Goal: Share content: Share content

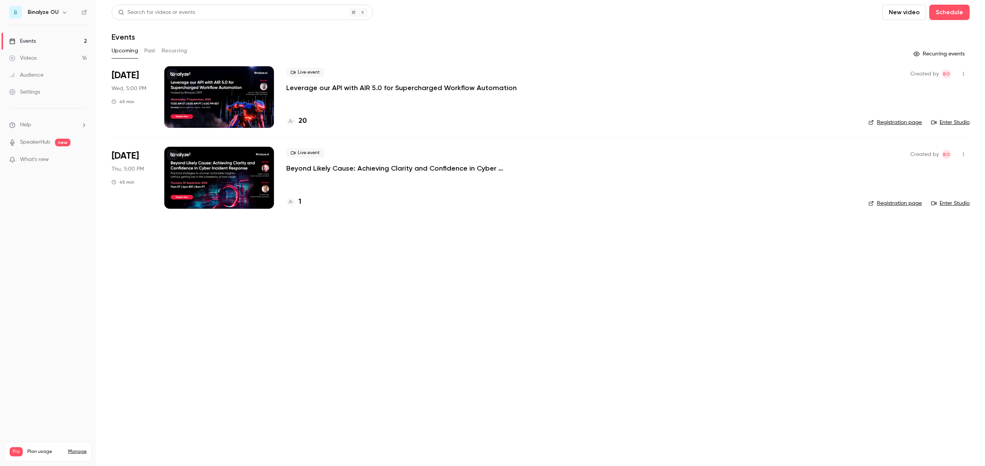
click at [220, 175] on div at bounding box center [219, 178] width 110 height 62
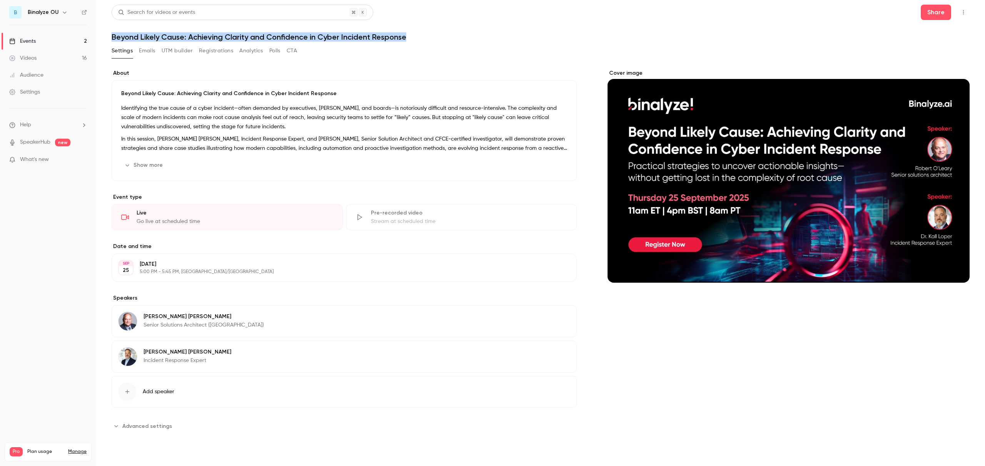
drag, startPoint x: 113, startPoint y: 37, endPoint x: 406, endPoint y: 35, distance: 293.2
click at [406, 35] on h1 "Beyond Likely Cause: Achieving Clarity and Confidence in Cyber Incident Response" at bounding box center [541, 36] width 858 height 9
copy h1 "Beyond Likely Cause: Achieving Clarity and Confidence in Cyber Incident Response"
click at [147, 164] on button "Show more" at bounding box center [144, 165] width 46 height 12
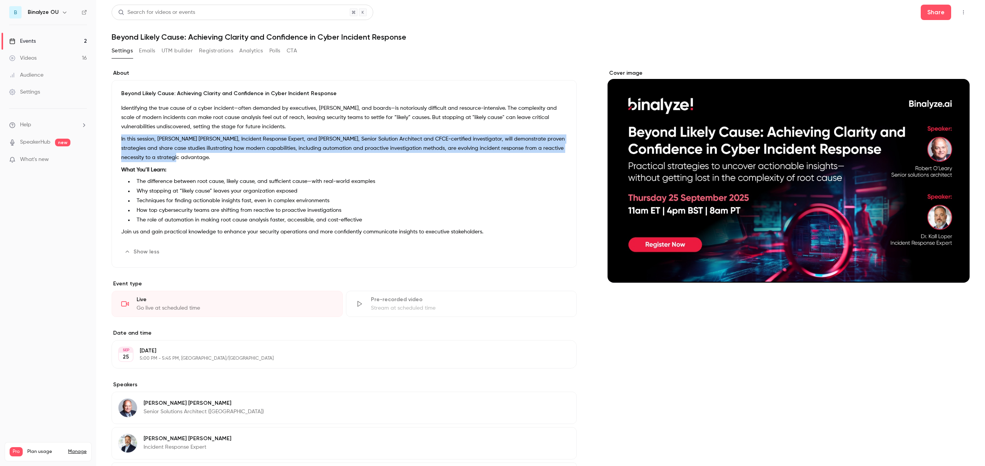
drag, startPoint x: 175, startPoint y: 156, endPoint x: 121, endPoint y: 140, distance: 56.2
click at [121, 140] on p "In this session, [PERSON_NAME] [PERSON_NAME], Incident Response Expert, and [PE…" at bounding box center [344, 148] width 446 height 28
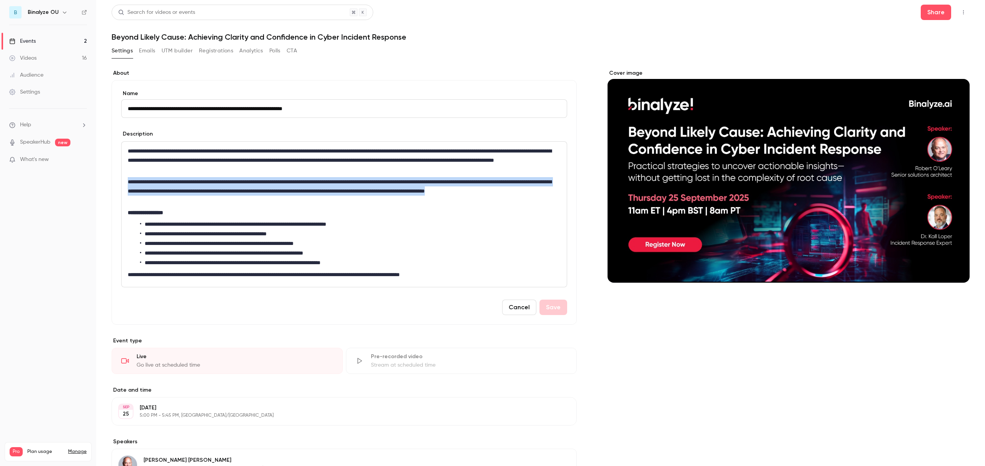
drag, startPoint x: 153, startPoint y: 190, endPoint x: 126, endPoint y: 182, distance: 28.5
click at [126, 182] on div "**********" at bounding box center [344, 214] width 445 height 145
copy p "**********"
drag, startPoint x: 674, startPoint y: 344, endPoint x: 974, endPoint y: 13, distance: 446.2
click at [674, 343] on div "Cover image" at bounding box center [789, 322] width 362 height 506
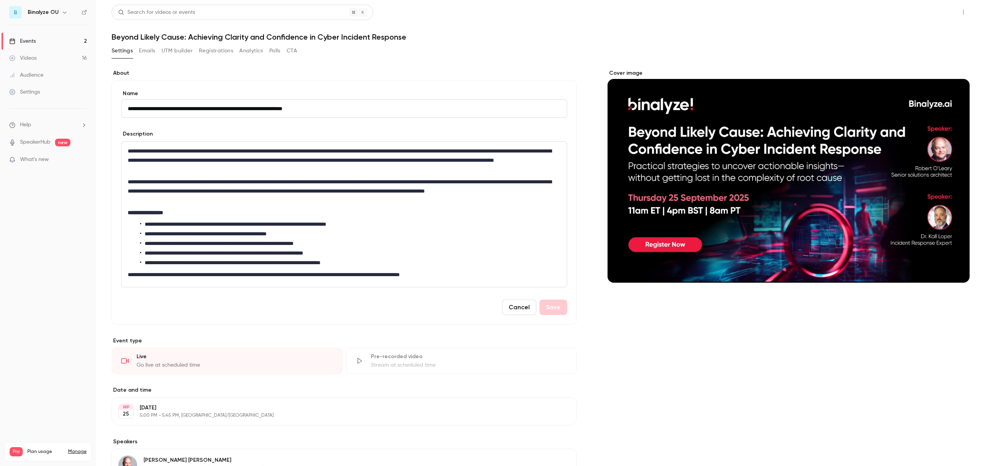
click at [927, 13] on button "Share" at bounding box center [936, 12] width 30 height 15
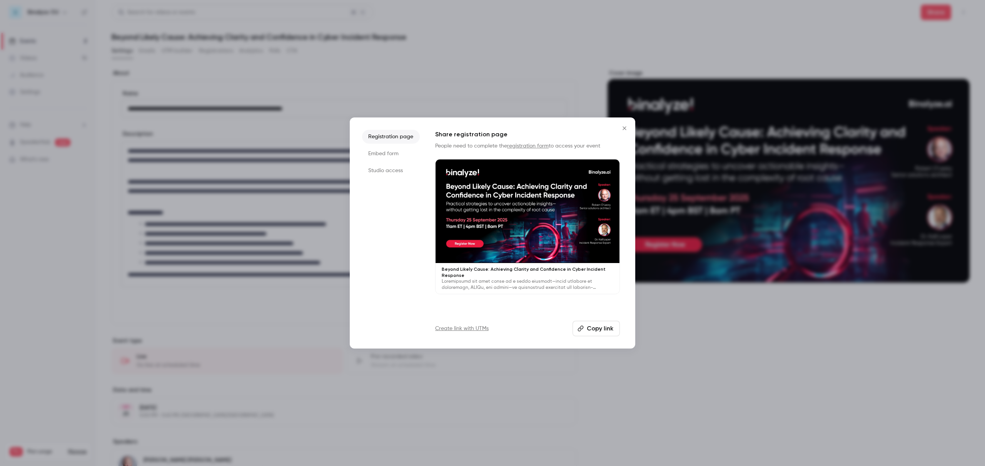
click at [598, 328] on button "Copy link" at bounding box center [596, 328] width 47 height 15
